Goal: Information Seeking & Learning: Learn about a topic

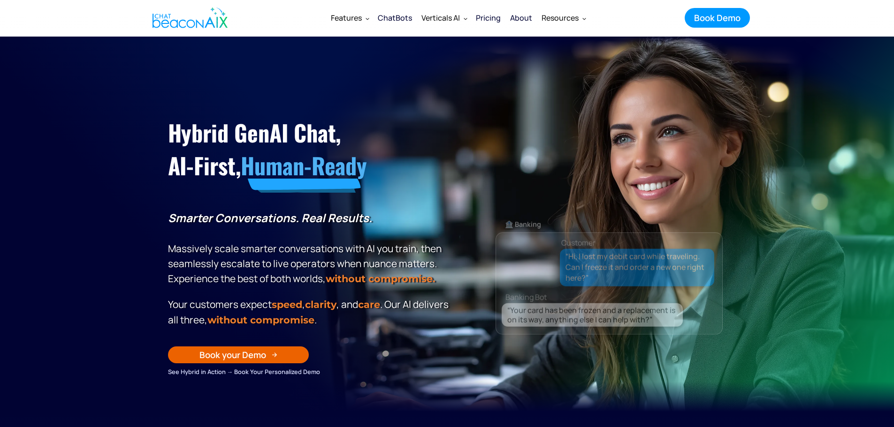
click at [487, 22] on div "Pricing" at bounding box center [488, 17] width 25 height 13
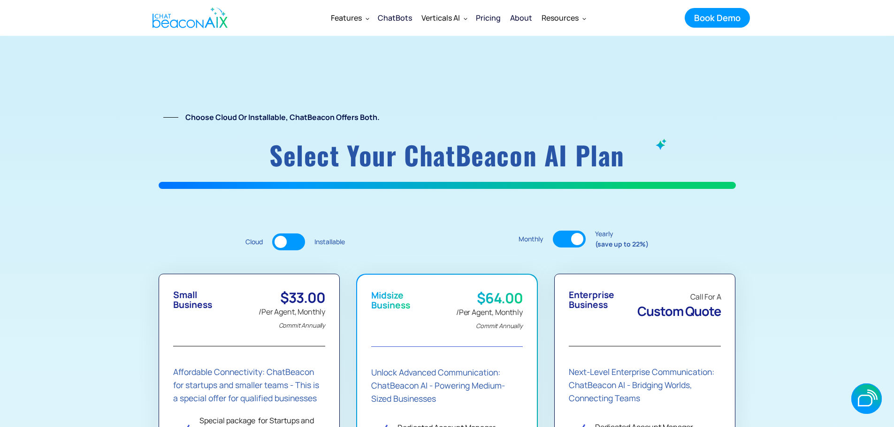
click at [294, 238] on div at bounding box center [288, 242] width 33 height 17
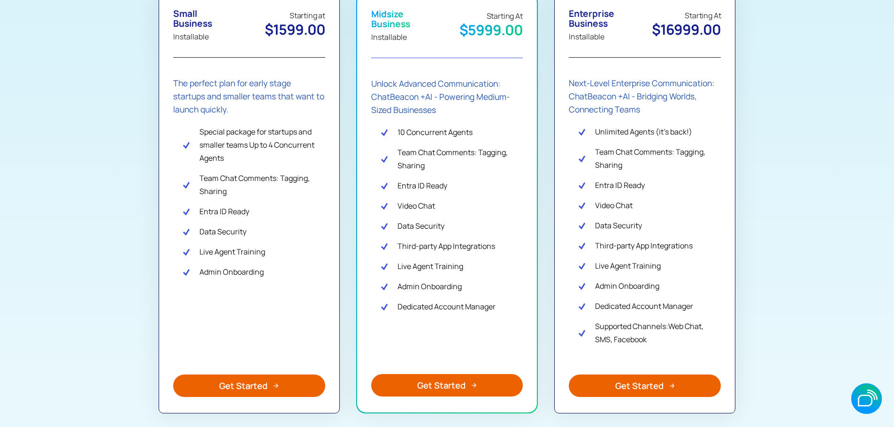
scroll to position [94, 0]
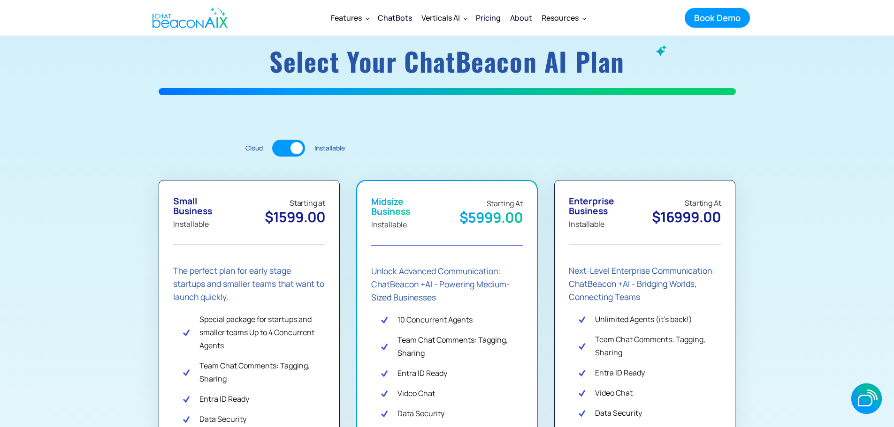
click at [282, 153] on div at bounding box center [288, 148] width 33 height 17
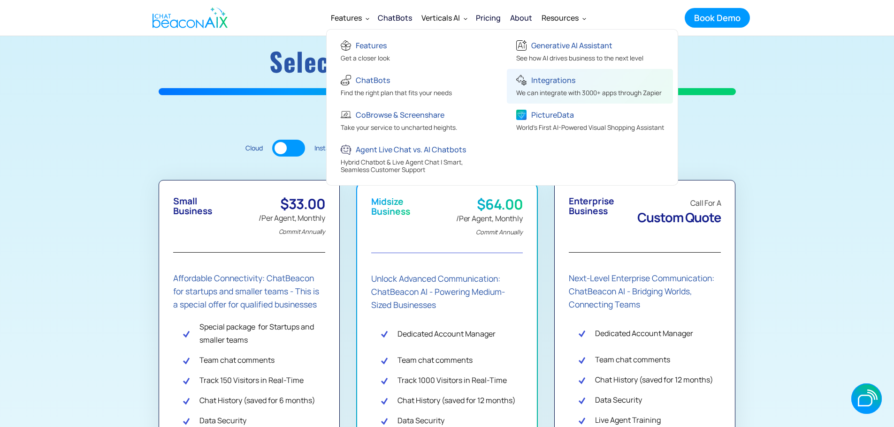
click at [549, 84] on div "Integrations" at bounding box center [553, 80] width 44 height 13
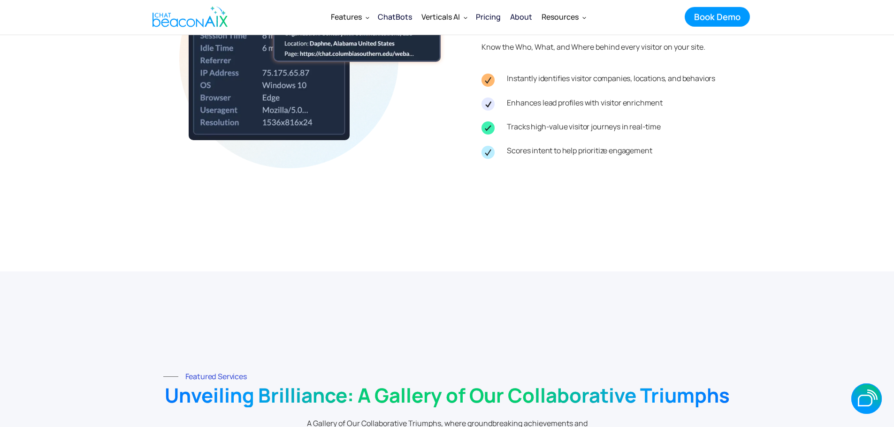
scroll to position [1783, 0]
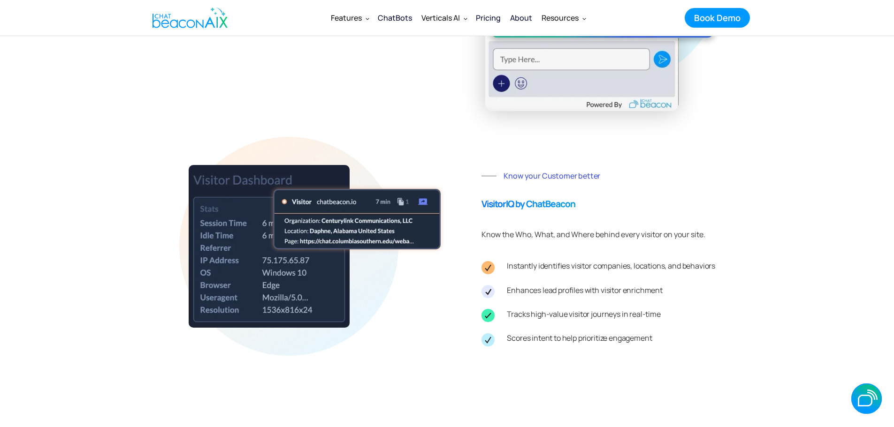
click at [202, 25] on img "home" at bounding box center [189, 18] width 75 height 28
